Goal: Transaction & Acquisition: Subscribe to service/newsletter

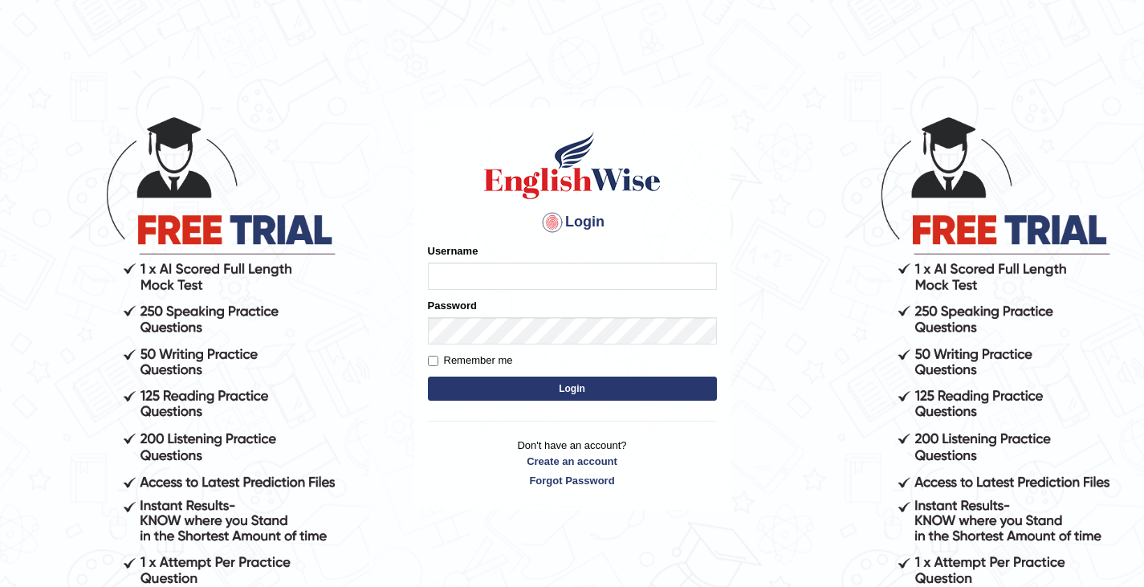
type input "0466609749"
click at [488, 385] on button "Login" at bounding box center [572, 388] width 289 height 24
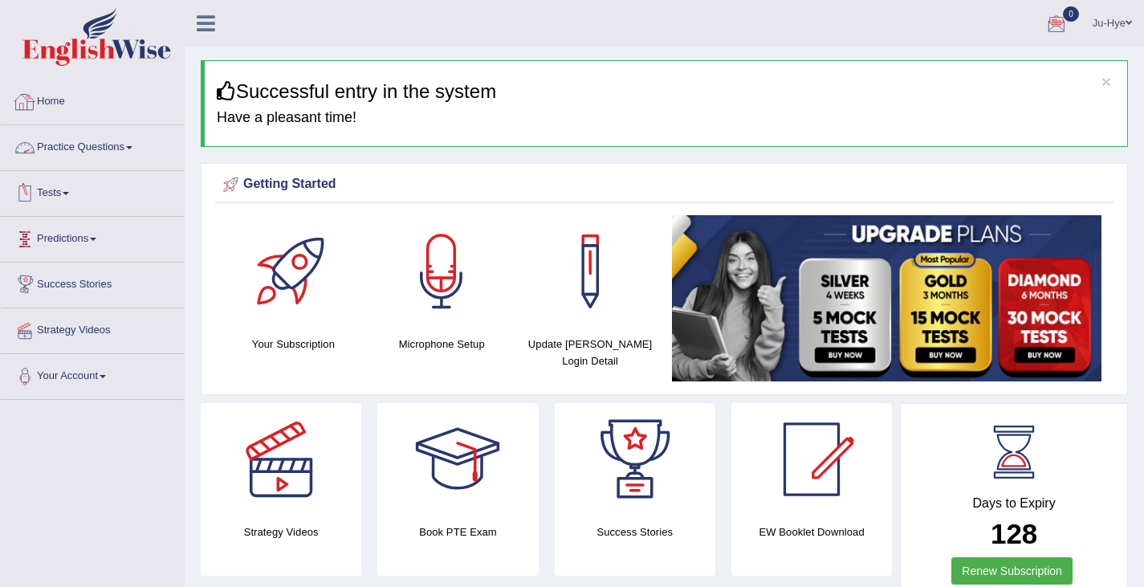
click at [96, 149] on link "Practice Questions" at bounding box center [92, 145] width 183 height 40
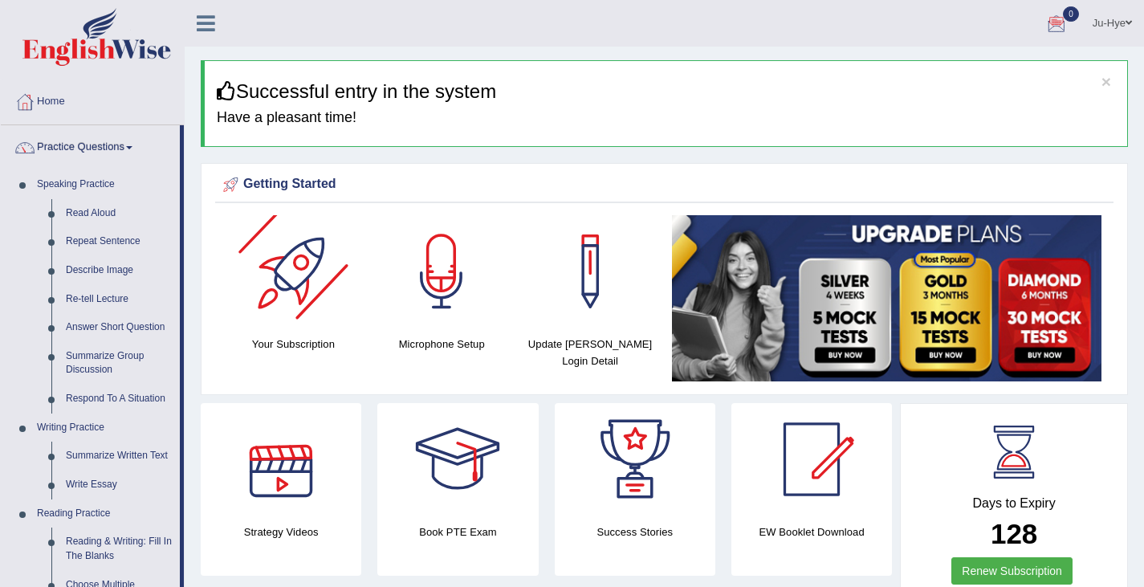
click at [326, 310] on div at bounding box center [293, 271] width 112 height 112
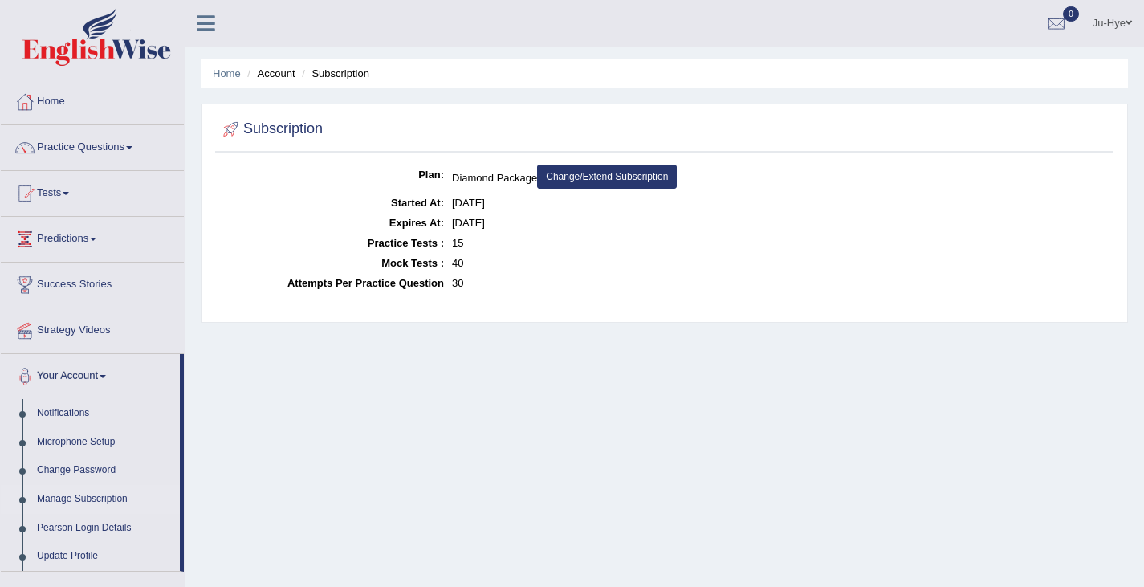
click at [205, 14] on icon at bounding box center [206, 23] width 18 height 21
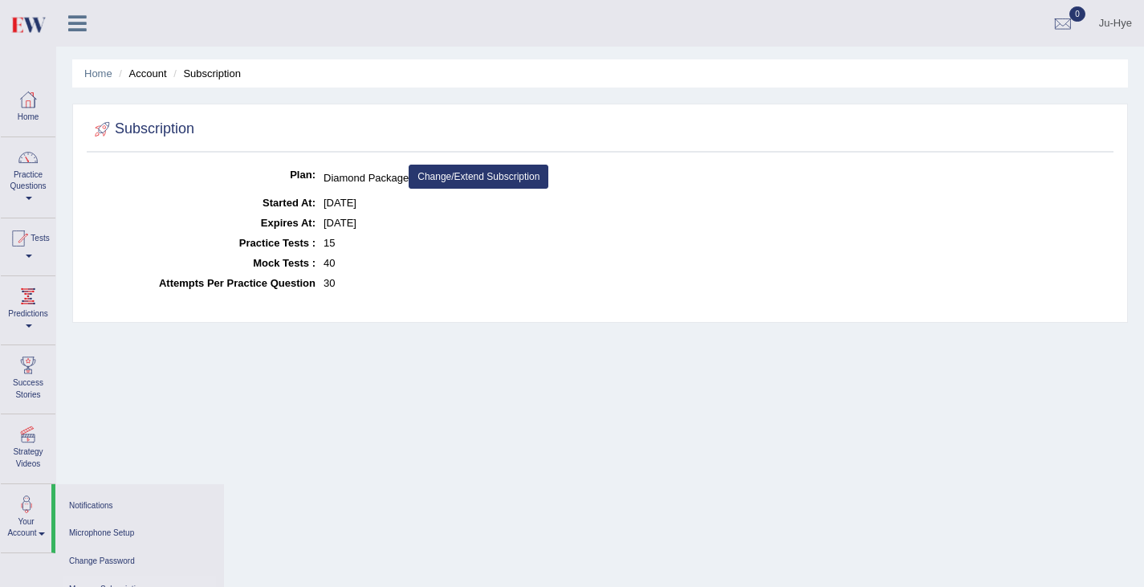
click at [506, 181] on link "Change/Extend Subscription" at bounding box center [479, 177] width 140 height 24
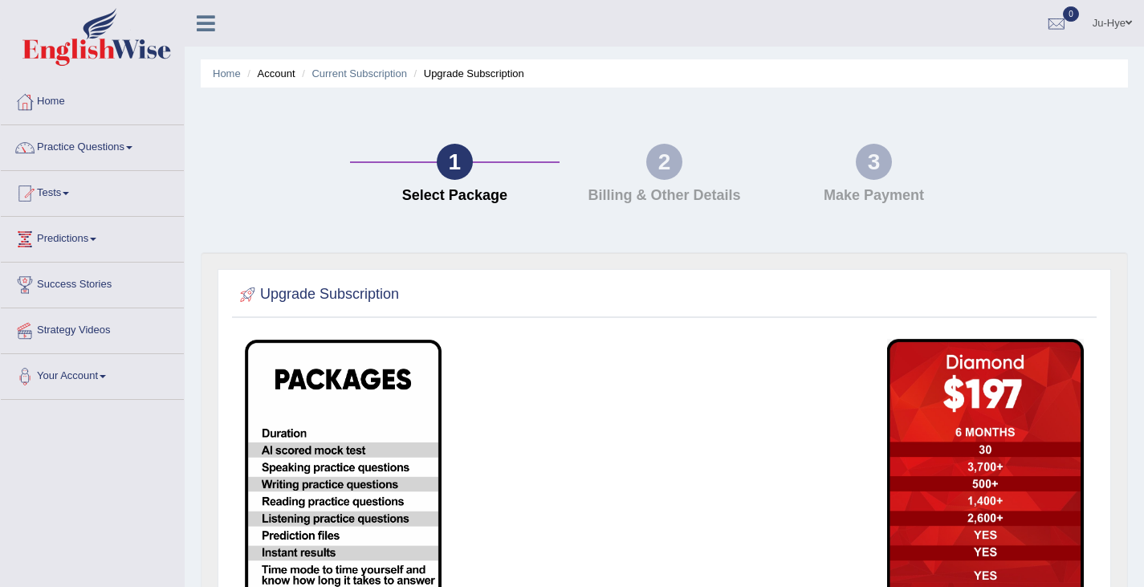
click at [929, 438] on img at bounding box center [985, 560] width 197 height 443
